Goal: Task Accomplishment & Management: Manage account settings

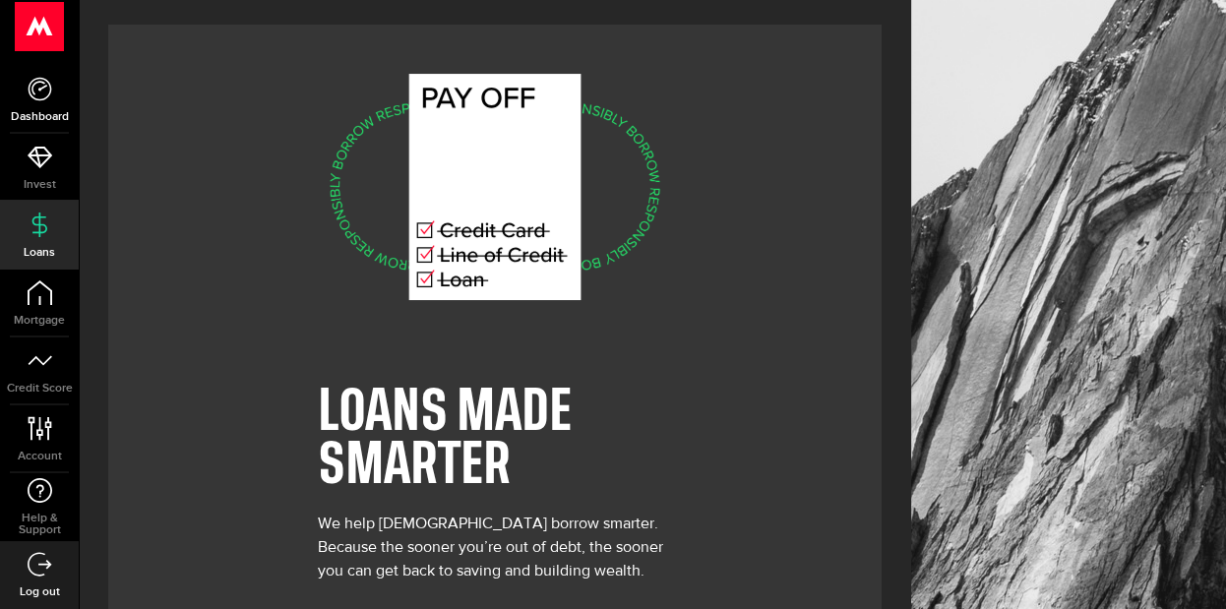
click at [36, 80] on icon at bounding box center [40, 89] width 25 height 25
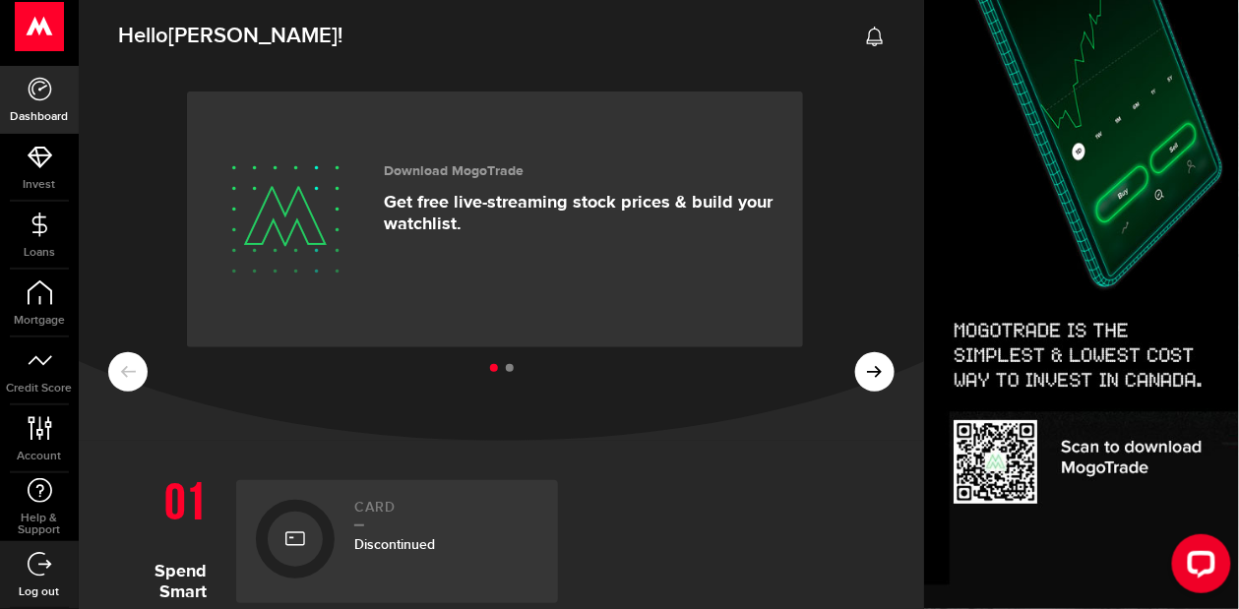
click at [859, 369] on ul at bounding box center [501, 369] width 786 height 26
click at [860, 367] on ul at bounding box center [501, 369] width 786 height 26
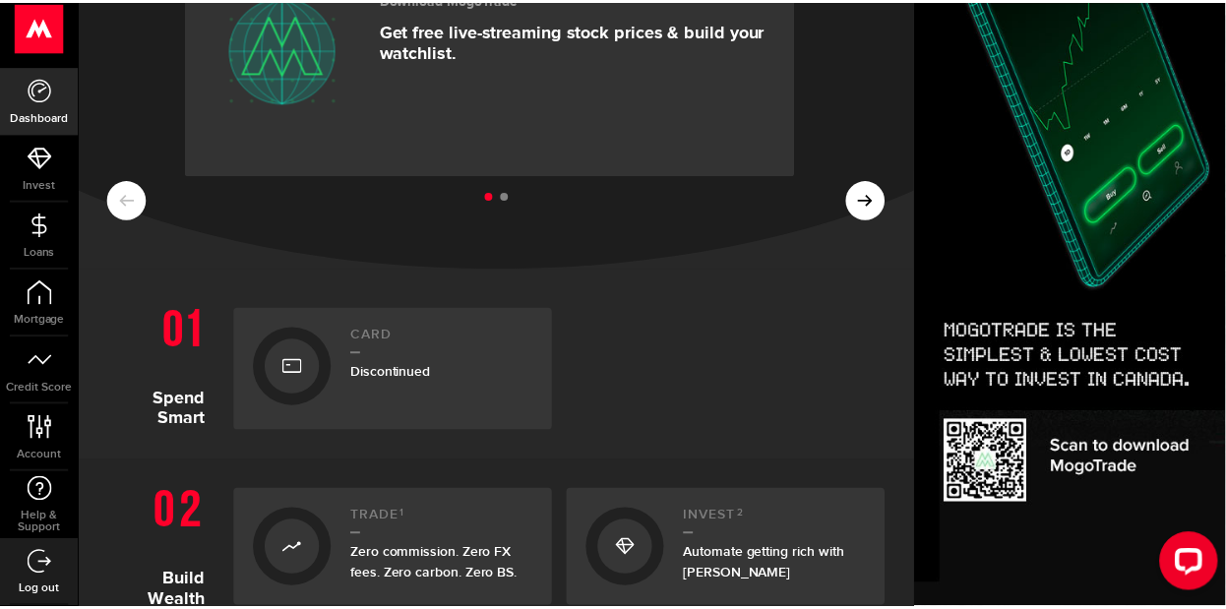
scroll to position [178, 0]
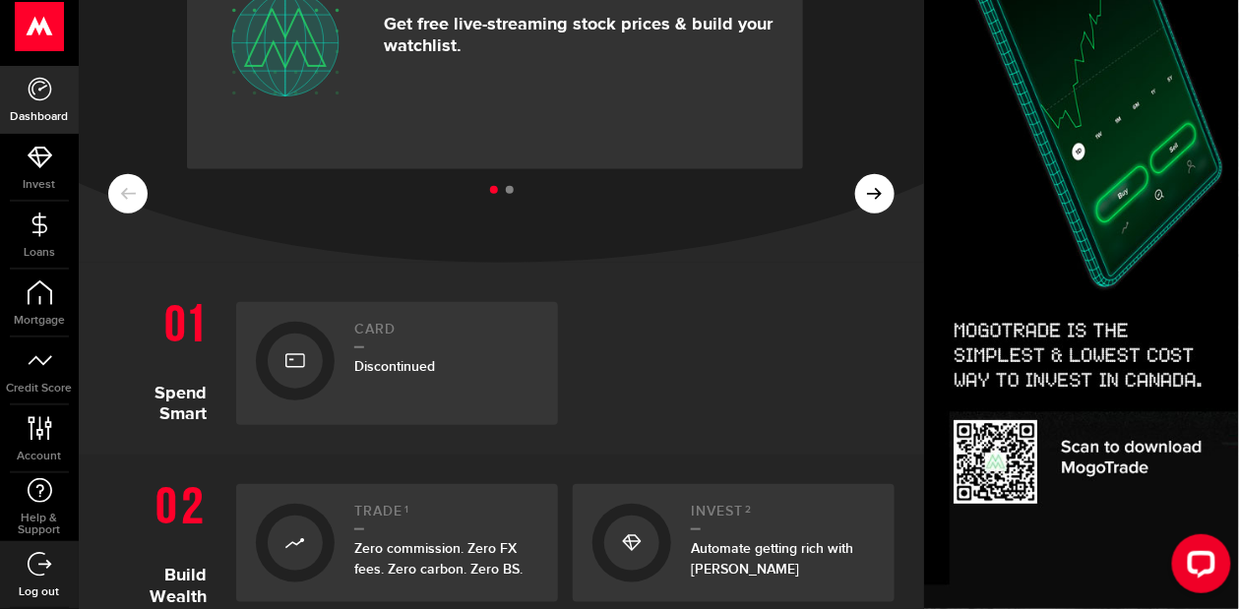
click at [861, 193] on ul at bounding box center [501, 191] width 786 height 26
click at [122, 195] on ul at bounding box center [501, 191] width 786 height 26
click at [860, 186] on ul at bounding box center [501, 191] width 786 height 26
click at [858, 190] on ul at bounding box center [501, 191] width 786 height 26
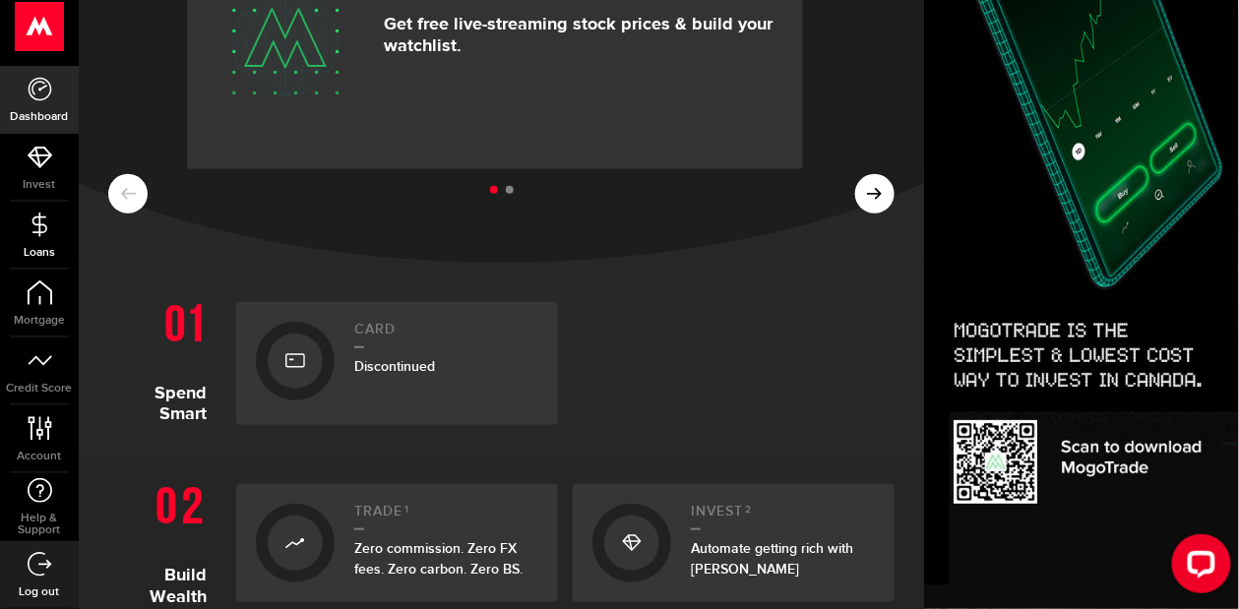
click at [35, 222] on icon at bounding box center [40, 225] width 25 height 25
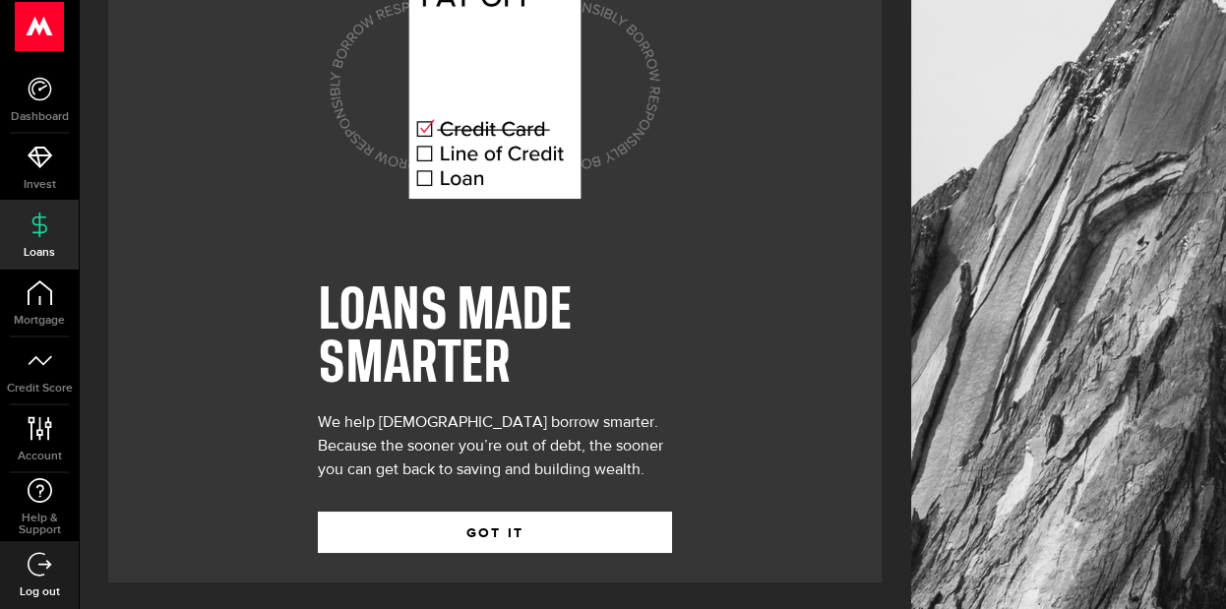
scroll to position [102, 0]
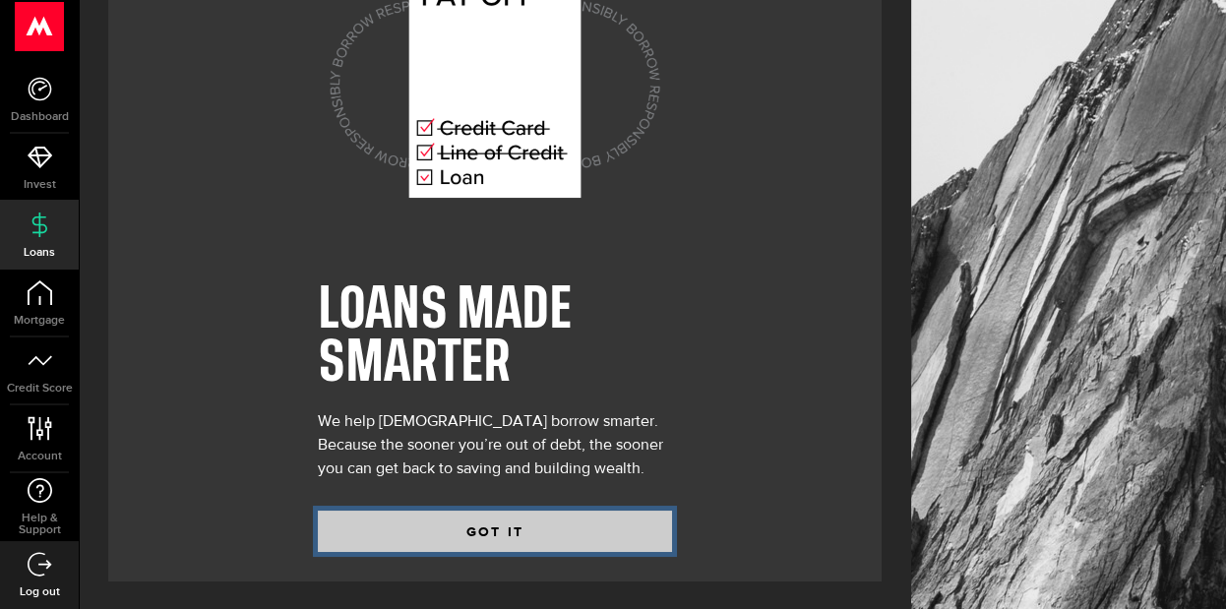
click at [491, 527] on button "GOT IT" at bounding box center [495, 531] width 354 height 41
